Goal: Information Seeking & Learning: Learn about a topic

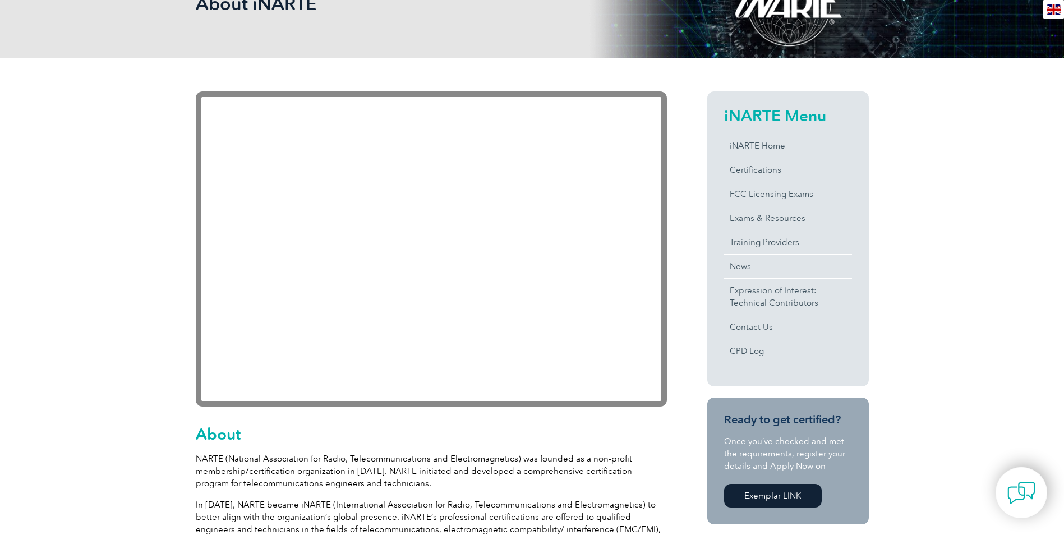
scroll to position [47, 0]
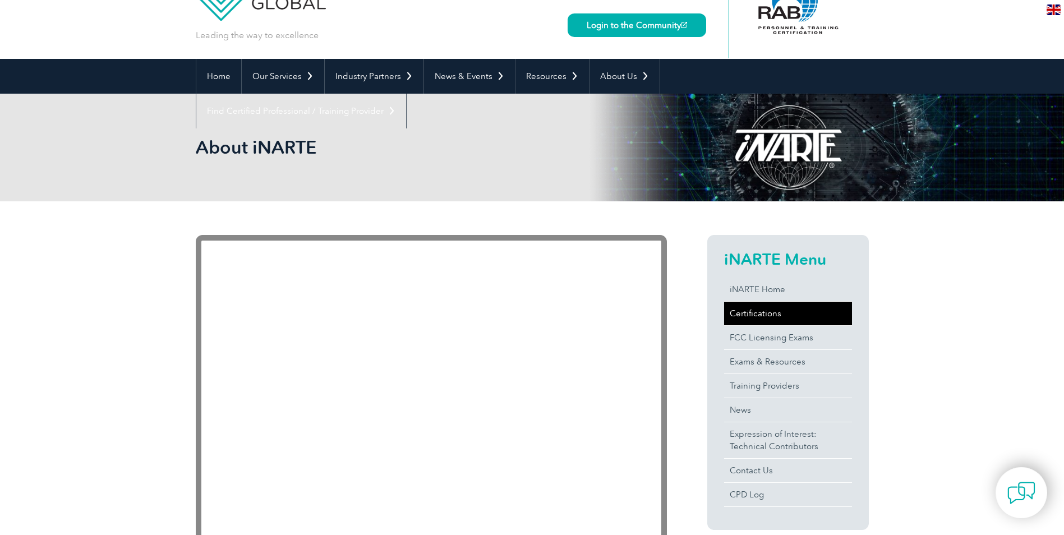
click at [750, 320] on link "Certifications" at bounding box center [788, 314] width 128 height 24
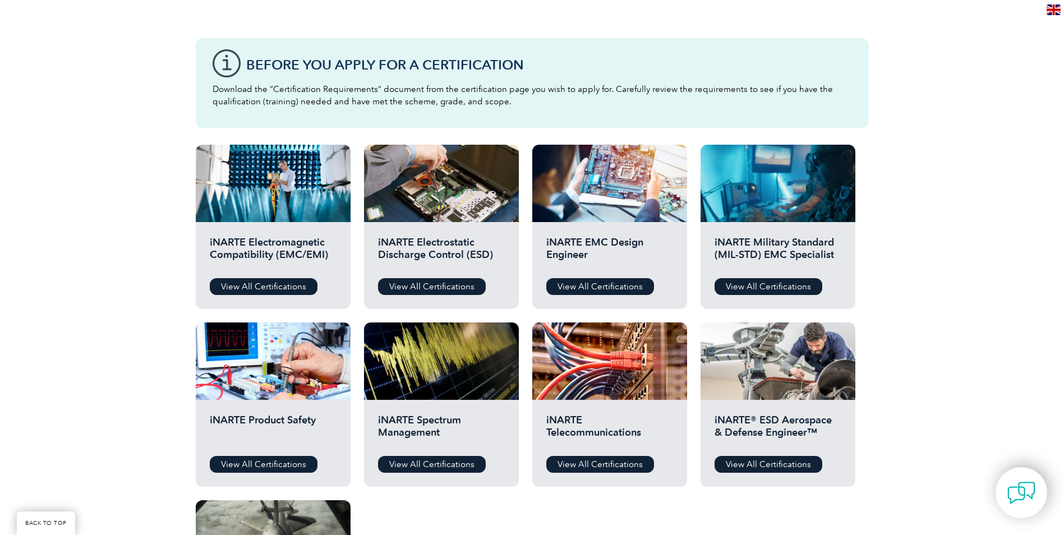
scroll to position [337, 0]
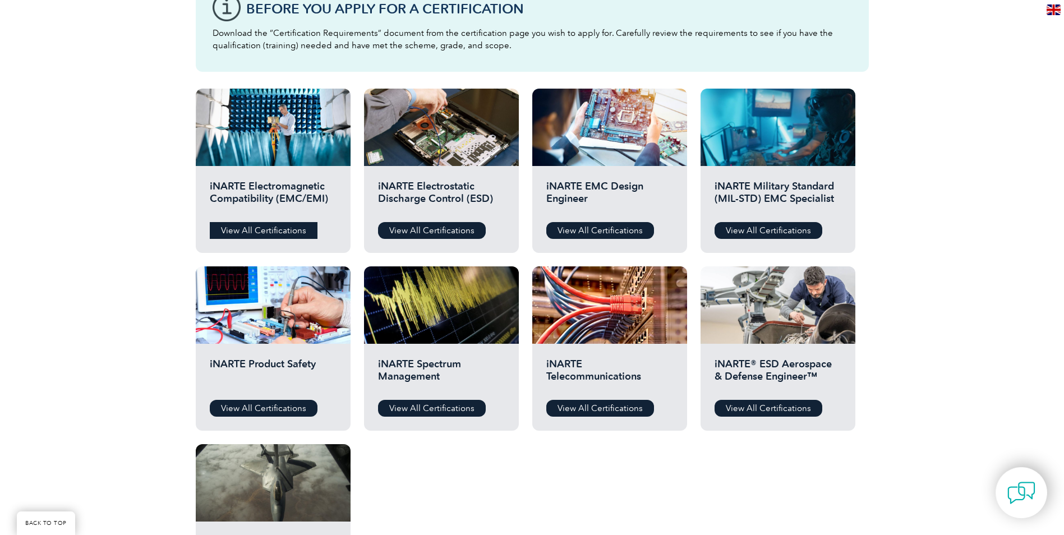
click at [256, 233] on link "View All Certifications" at bounding box center [264, 230] width 108 height 17
click at [613, 410] on link "View All Certifications" at bounding box center [601, 408] width 108 height 17
click at [270, 233] on link "View All Certifications" at bounding box center [264, 230] width 108 height 17
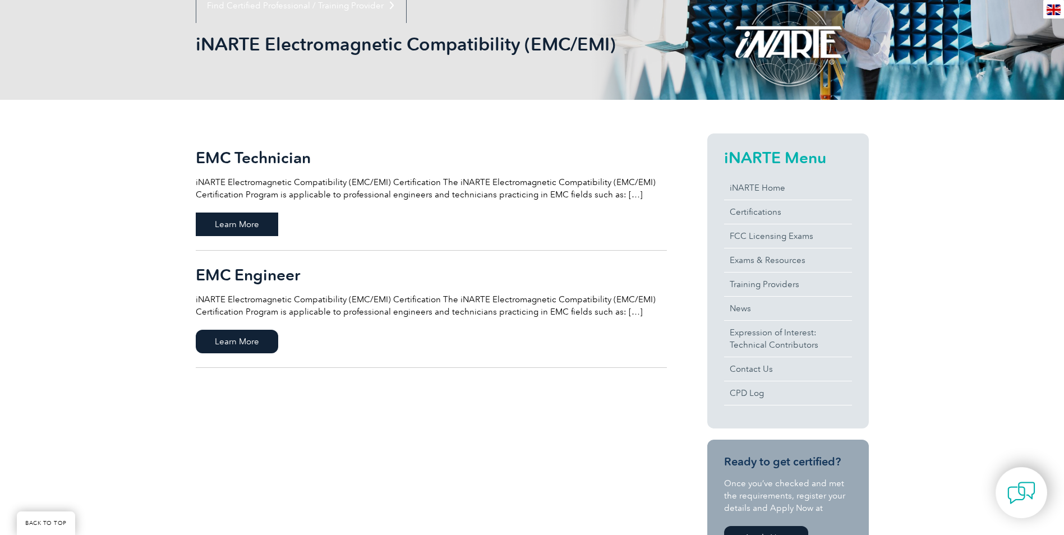
scroll to position [168, 0]
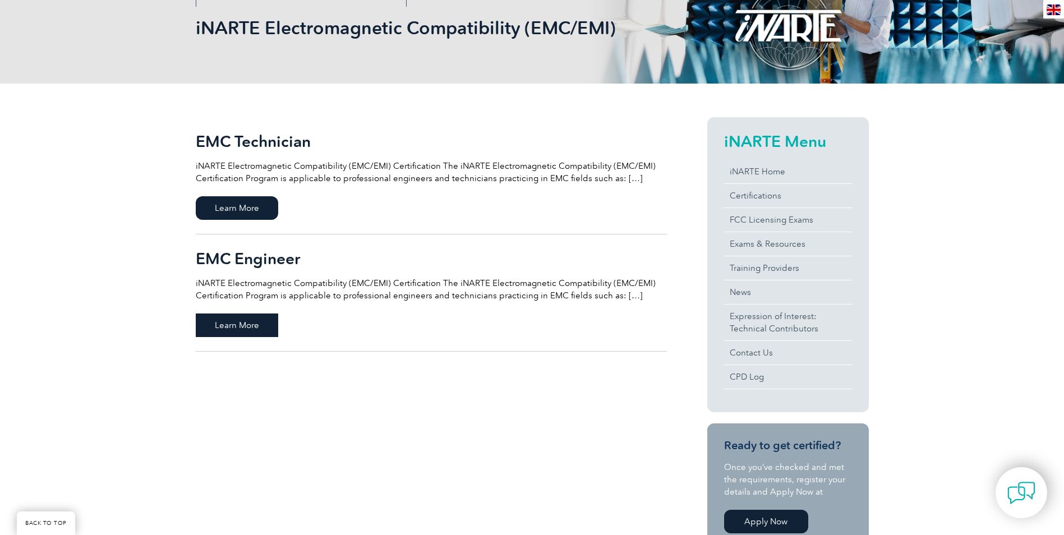
click at [242, 329] on span "Learn More" at bounding box center [237, 326] width 82 height 24
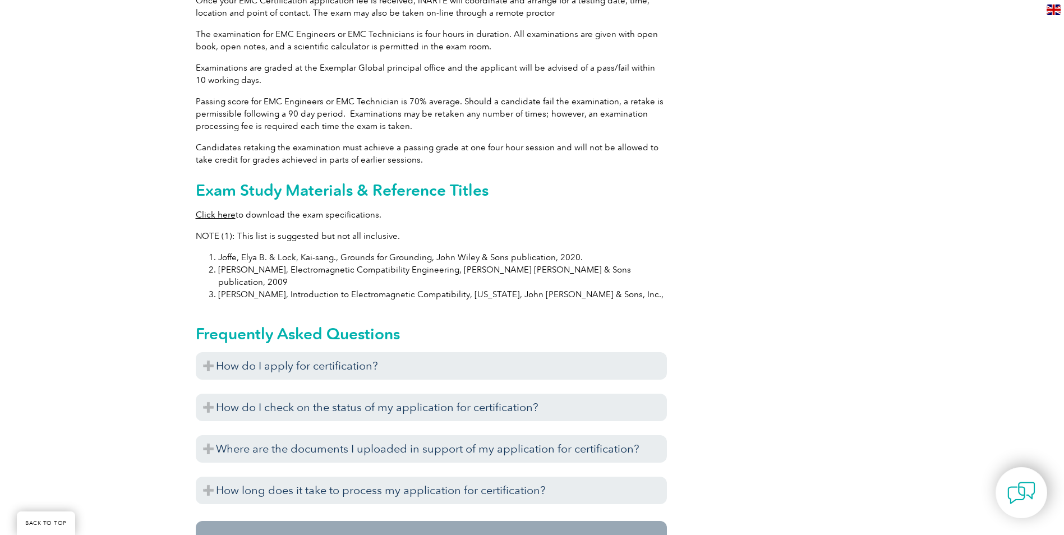
scroll to position [1054, 0]
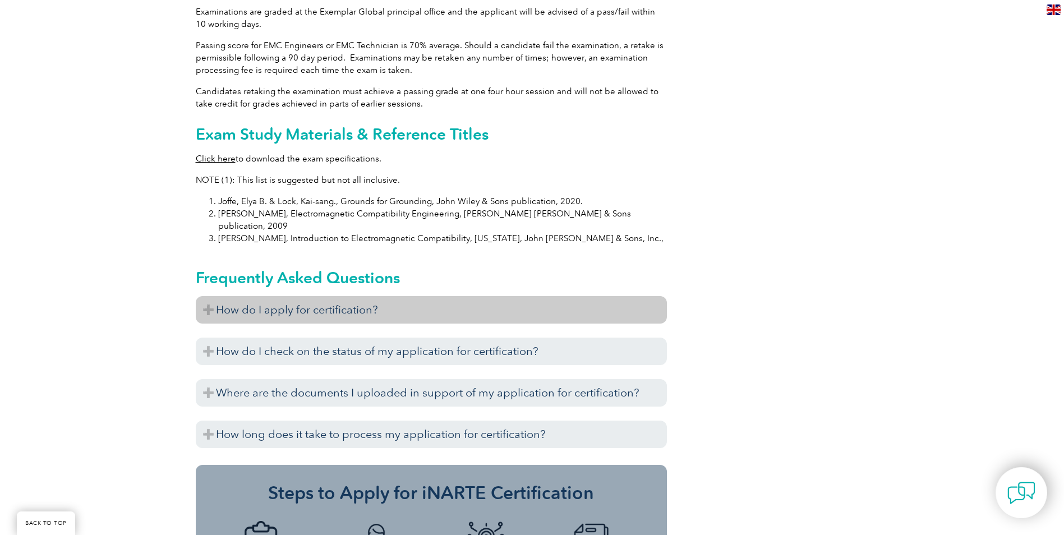
click at [341, 296] on h3 "How do I apply for certification?" at bounding box center [431, 309] width 471 height 27
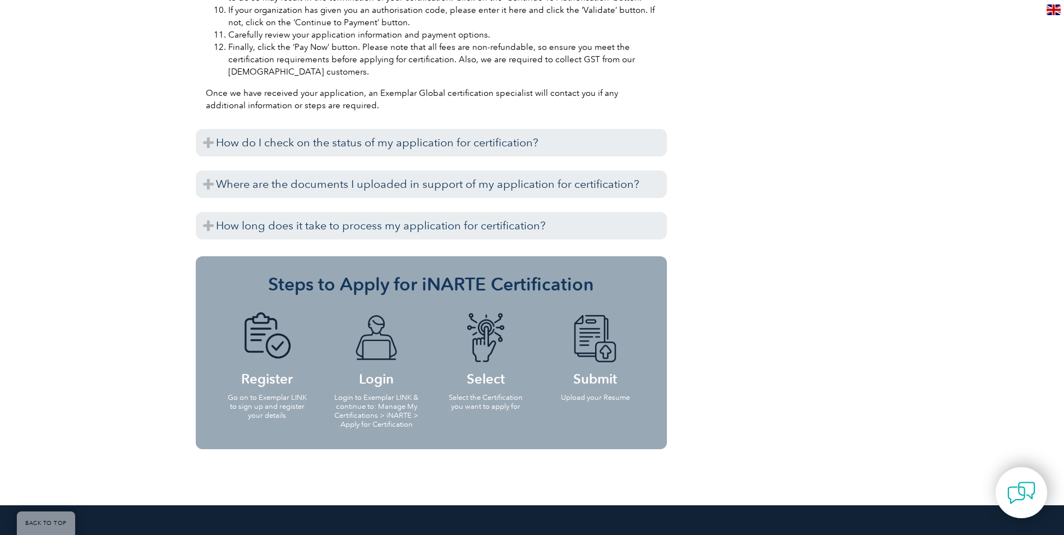
scroll to position [1672, 0]
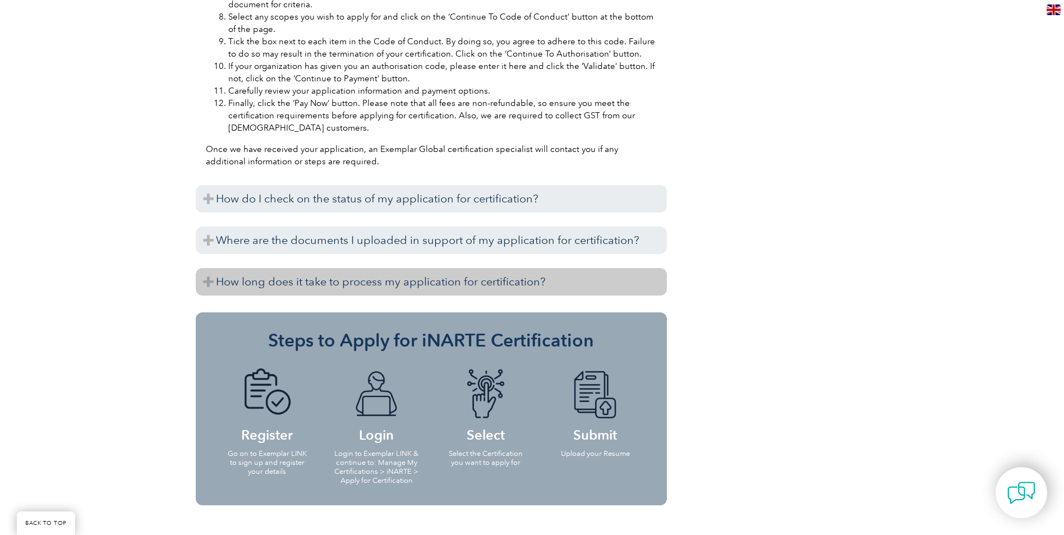
click at [481, 268] on h3 "How long does it take to process my application for certification?" at bounding box center [431, 281] width 471 height 27
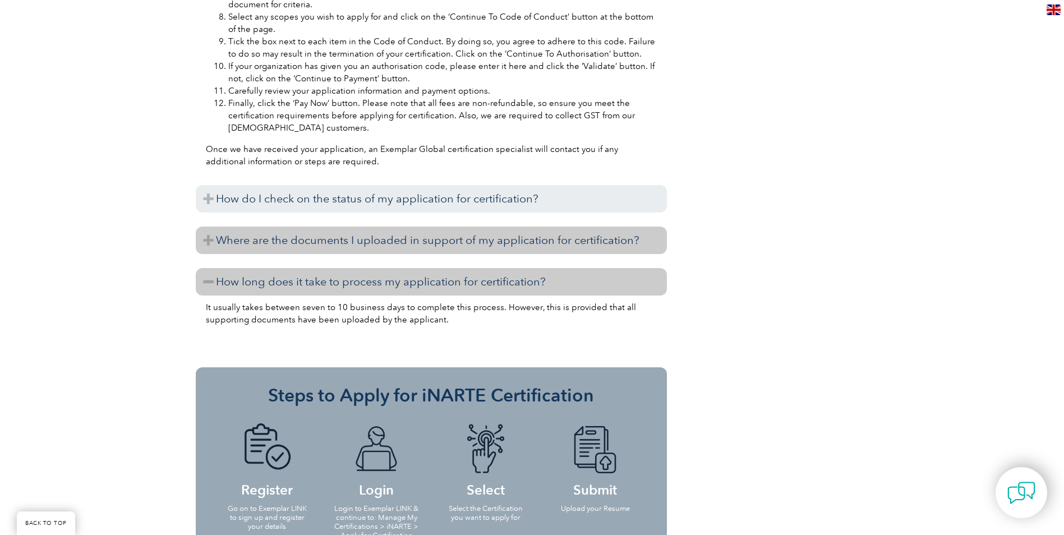
click at [475, 227] on h3 "Where are the documents I uploaded in support of my application for certificati…" at bounding box center [431, 240] width 471 height 27
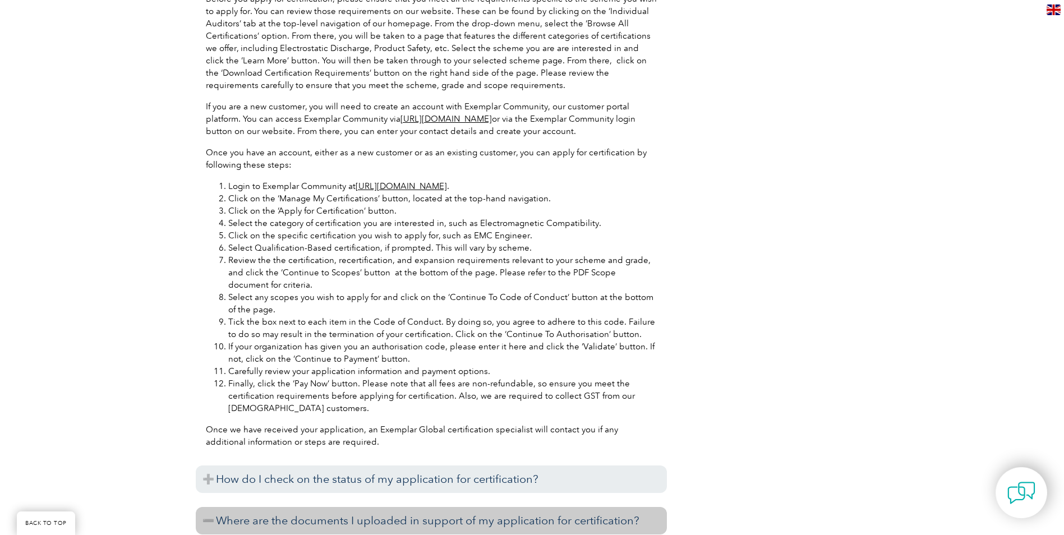
scroll to position [998, 0]
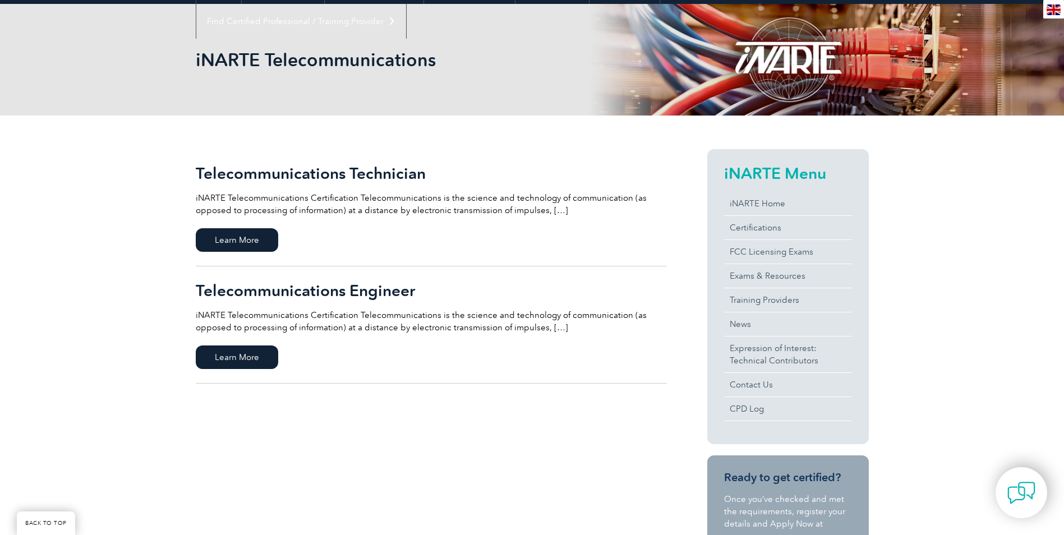
scroll to position [168, 0]
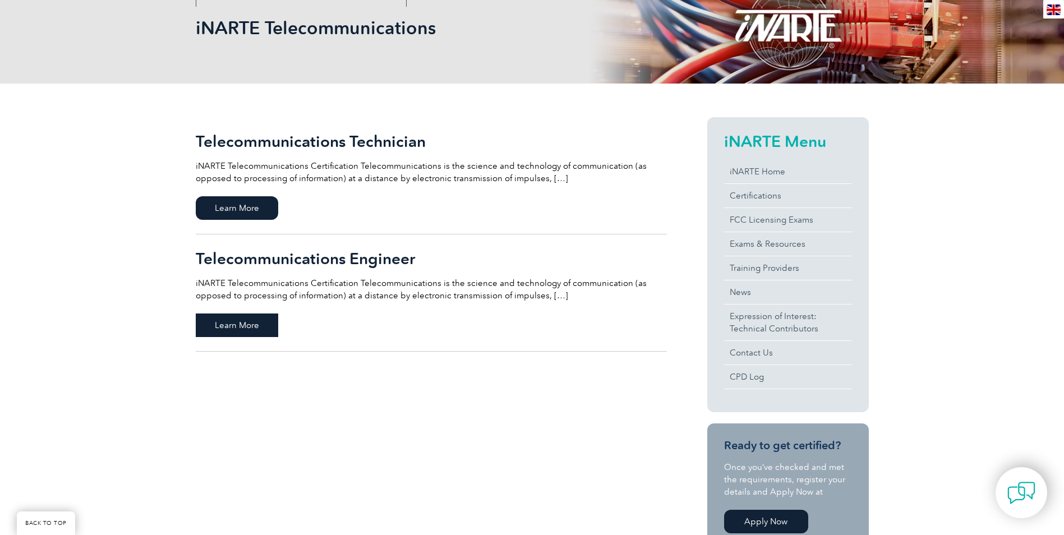
click at [224, 322] on span "Learn More" at bounding box center [237, 326] width 82 height 24
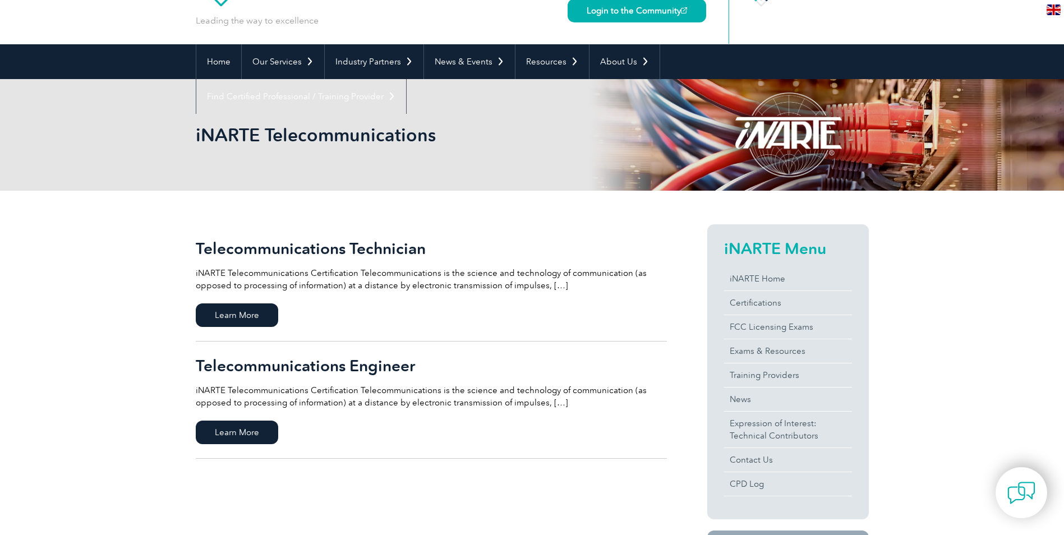
scroll to position [0, 0]
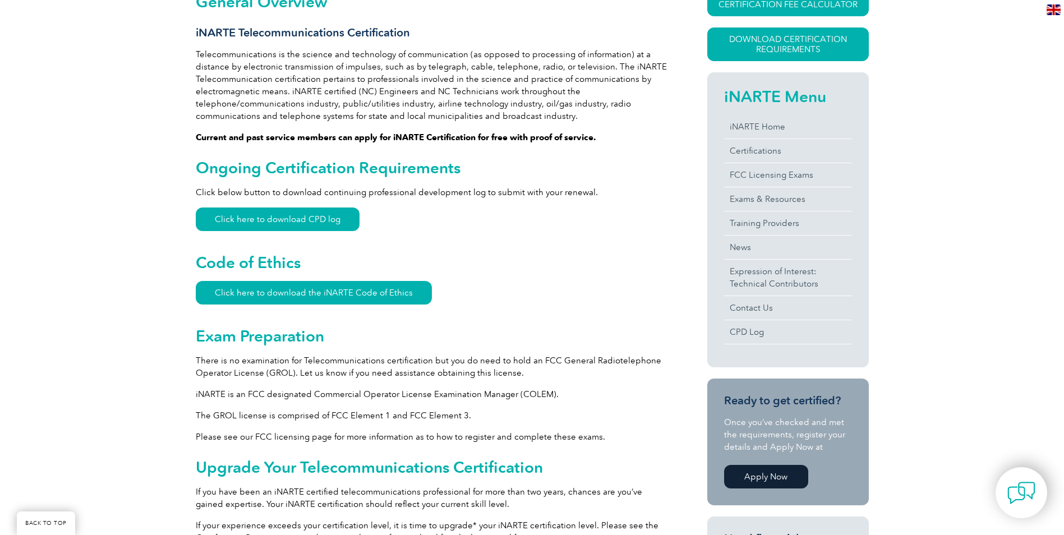
scroll to position [112, 0]
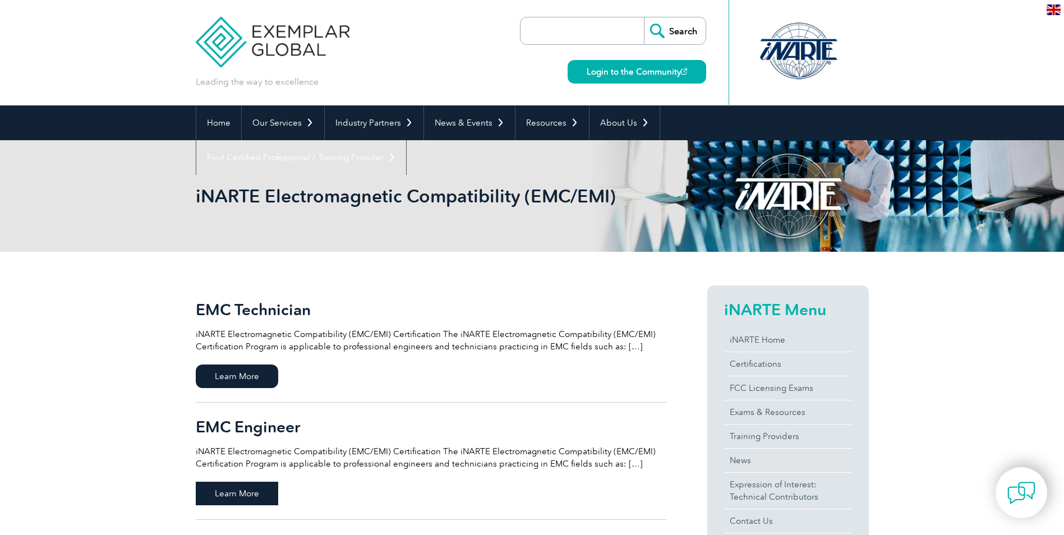
click at [264, 489] on span "Learn More" at bounding box center [237, 494] width 82 height 24
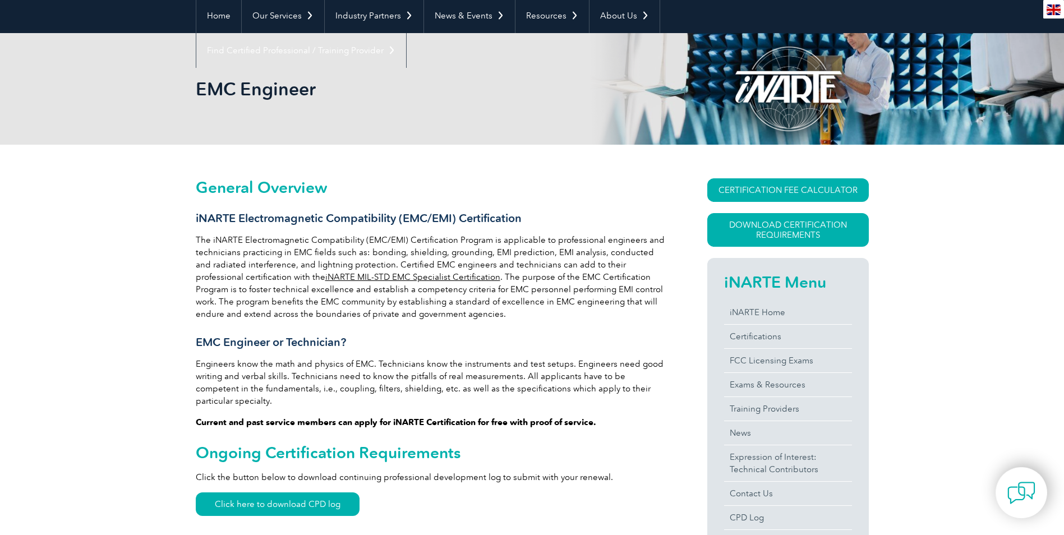
scroll to position [112, 0]
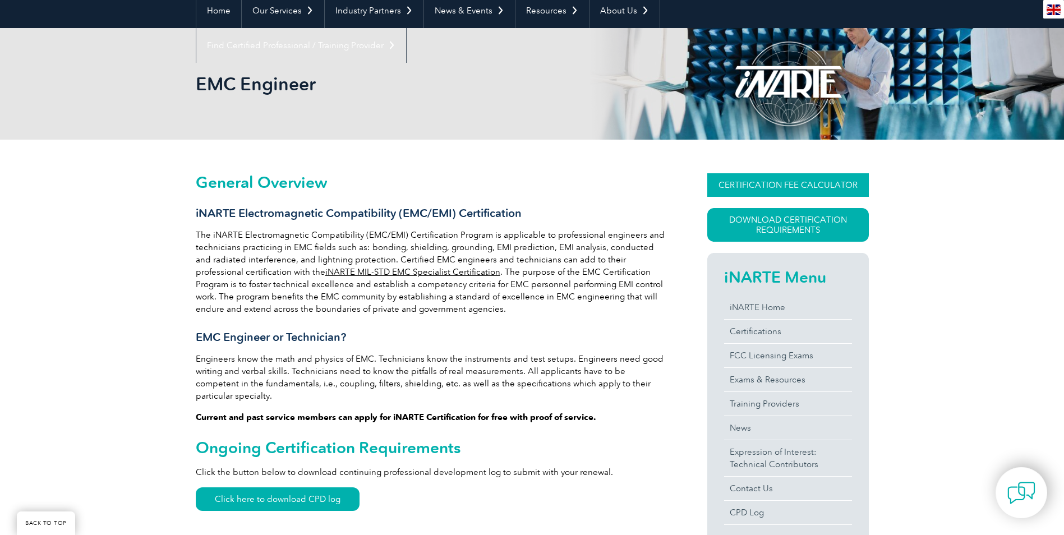
click at [812, 187] on link "CERTIFICATION FEE CALCULATOR" at bounding box center [789, 185] width 162 height 24
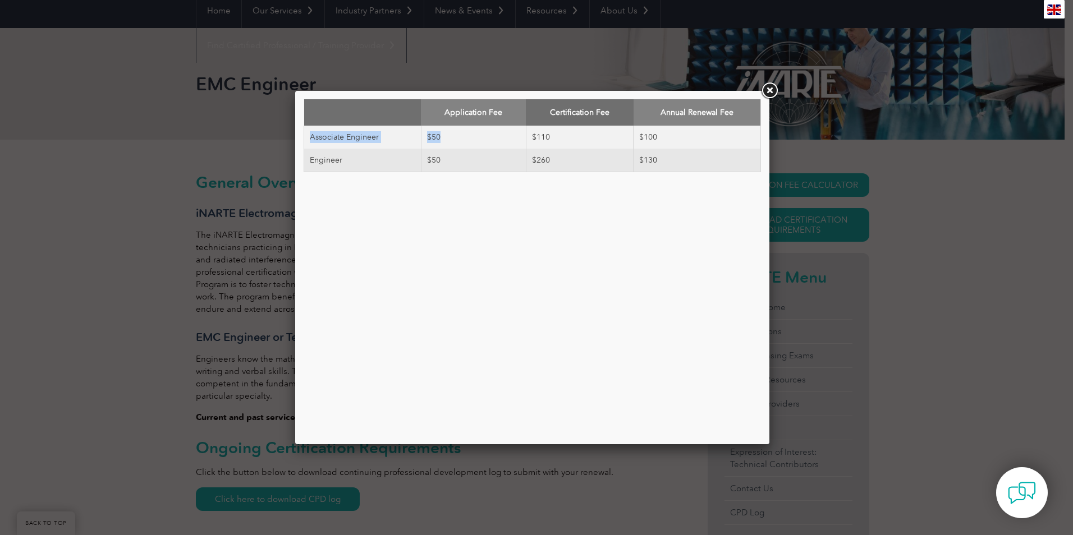
drag, startPoint x: 440, startPoint y: 137, endPoint x: 308, endPoint y: 141, distance: 132.5
click at [308, 141] on tr "Associate Engineer $50 $110 $100" at bounding box center [532, 137] width 457 height 23
click at [417, 253] on div "Application Fee Certification Fee Annual Renewal Fee Associate Engineer $50 $11…" at bounding box center [532, 267] width 457 height 337
drag, startPoint x: 552, startPoint y: 138, endPoint x: 530, endPoint y: 140, distance: 21.9
click at [530, 140] on td "$110" at bounding box center [579, 137] width 107 height 23
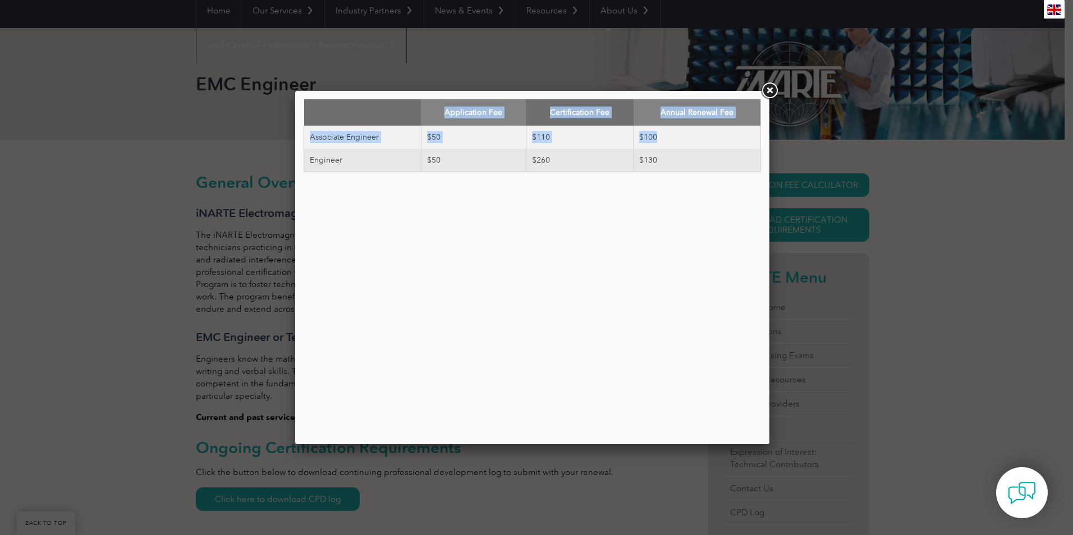
drag, startPoint x: 530, startPoint y: 140, endPoint x: 297, endPoint y: 146, distance: 233.5
click at [297, 146] on div "Application Fee Certification Fee Annual Renewal Fee Associate Engineer $50 $11…" at bounding box center [532, 267] width 474 height 353
drag, startPoint x: 297, startPoint y: 146, endPoint x: 417, endPoint y: 274, distance: 175.5
click at [417, 274] on div "Application Fee Certification Fee Annual Renewal Fee Associate Engineer $50 $11…" at bounding box center [532, 267] width 457 height 337
click at [768, 94] on link at bounding box center [769, 91] width 20 height 20
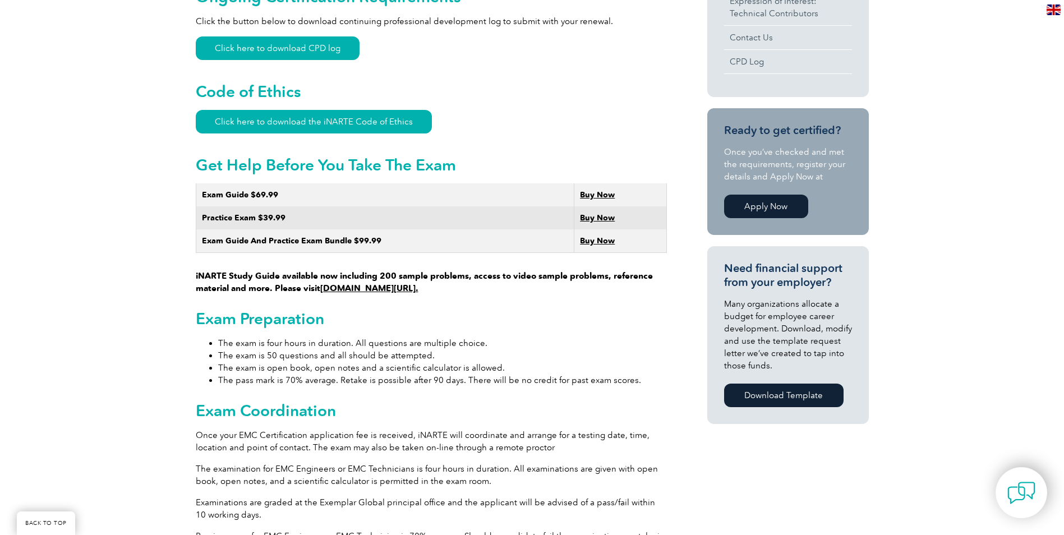
scroll to position [449, 0]
